Goal: Task Accomplishment & Management: Use online tool/utility

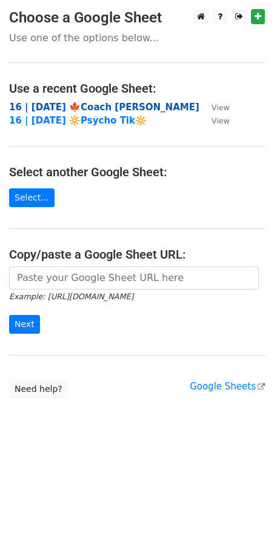
click at [79, 108] on strong "16 | [DATE] 🍁Coach [PERSON_NAME]" at bounding box center [104, 107] width 190 height 11
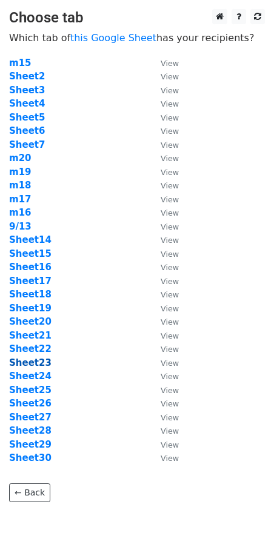
click at [35, 361] on strong "Sheet23" at bounding box center [30, 362] width 42 height 11
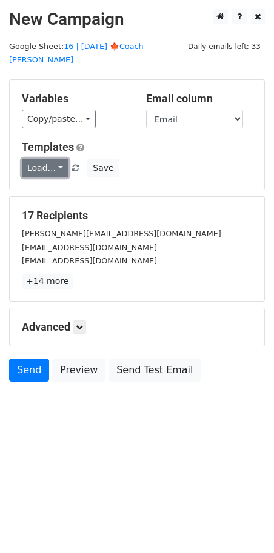
click at [41, 159] on link "Load..." at bounding box center [45, 168] width 47 height 19
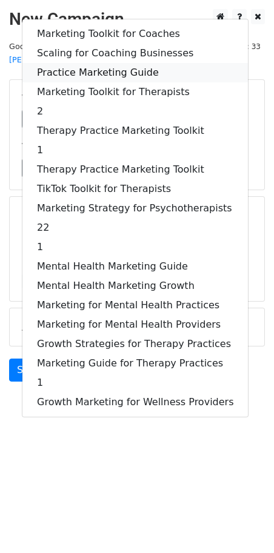
click at [118, 63] on link "Practice Marketing Guide" at bounding box center [134, 72] width 225 height 19
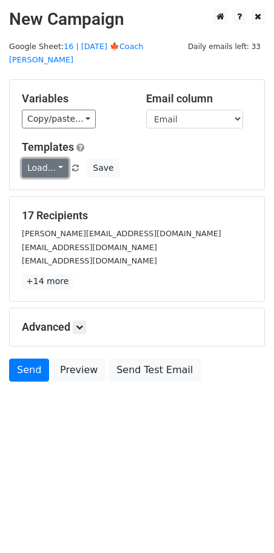
click at [55, 159] on link "Load..." at bounding box center [45, 168] width 47 height 19
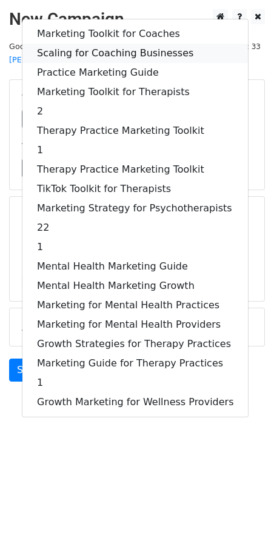
click at [105, 44] on link "Scaling for Coaching Businesses" at bounding box center [134, 53] width 225 height 19
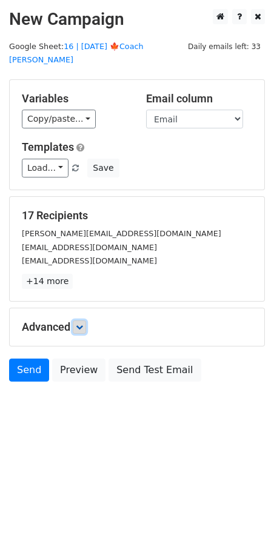
click at [82, 324] on icon at bounding box center [79, 327] width 7 height 7
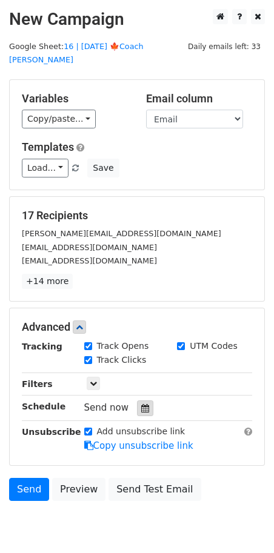
click at [143, 404] on icon at bounding box center [145, 408] width 8 height 8
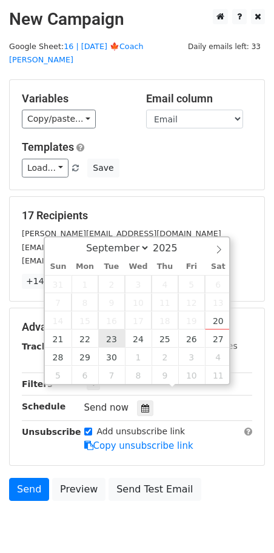
type input "2025-09-23 12:00"
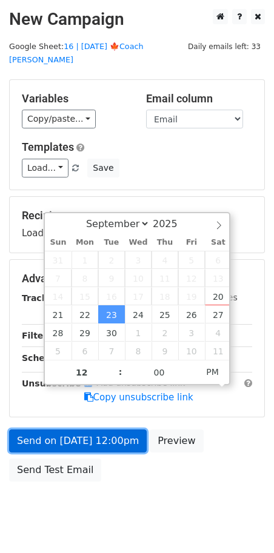
click at [96, 430] on link "Send on Sep 23 at 12:00pm" at bounding box center [78, 441] width 138 height 23
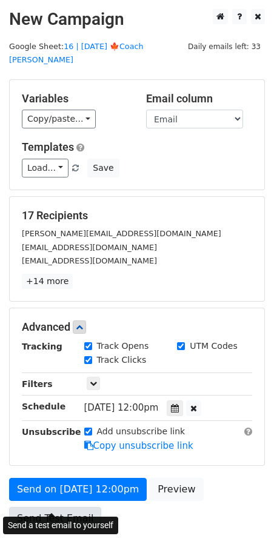
click at [76, 507] on link "Send Test Email" at bounding box center [55, 518] width 92 height 23
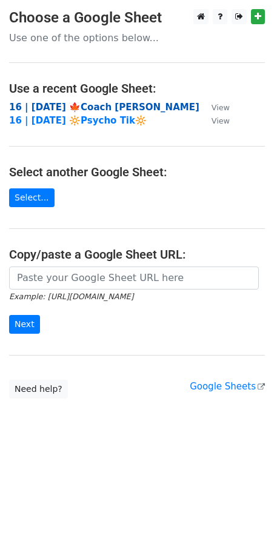
click at [79, 104] on strong "16 | SEP 13 '25 🍁Coach Tik" at bounding box center [104, 107] width 190 height 11
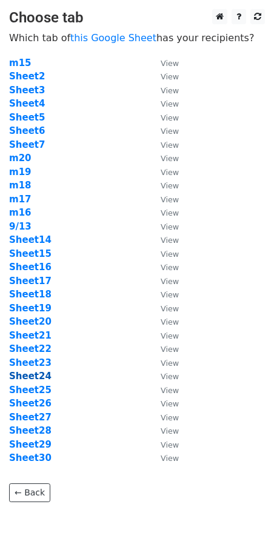
click at [28, 377] on strong "Sheet24" at bounding box center [30, 376] width 42 height 11
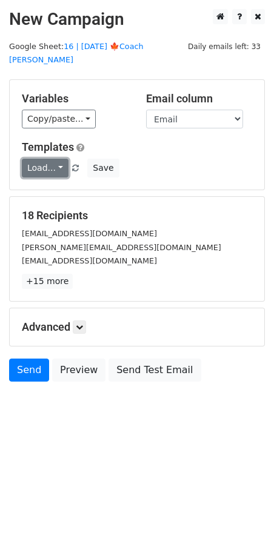
click at [40, 159] on link "Load..." at bounding box center [45, 168] width 47 height 19
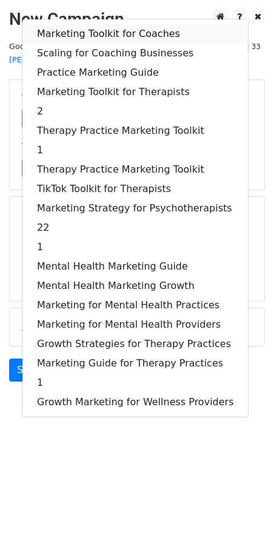
click at [101, 24] on link "Marketing Toolkit for Coaches" at bounding box center [134, 33] width 225 height 19
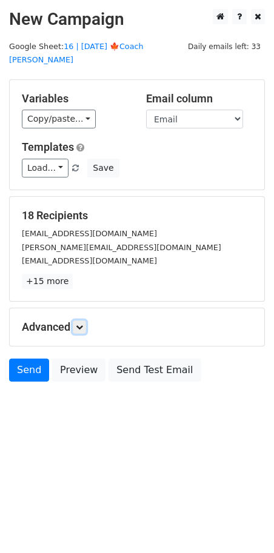
drag, startPoint x: 84, startPoint y: 310, endPoint x: 98, endPoint y: 339, distance: 32.2
click at [83, 324] on icon at bounding box center [79, 327] width 7 height 7
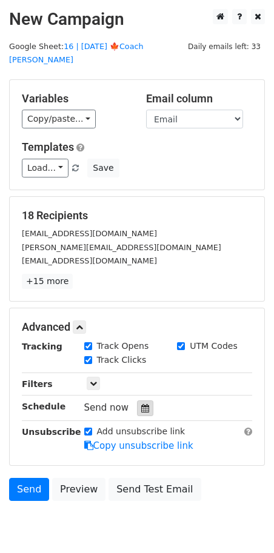
click at [142, 404] on icon at bounding box center [145, 408] width 8 height 8
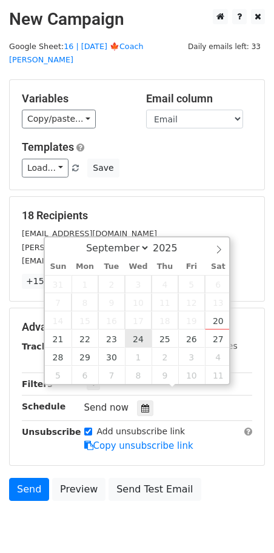
type input "2025-09-24 12:00"
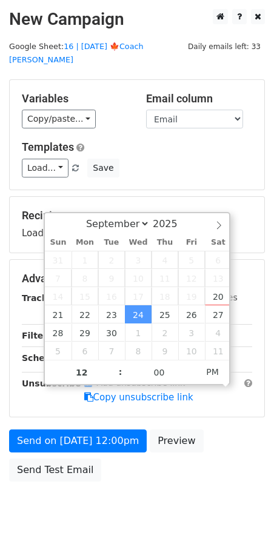
click at [92, 437] on div "Send on Sep 24 at 12:00pm Preview Send Test Email" at bounding box center [137, 459] width 274 height 58
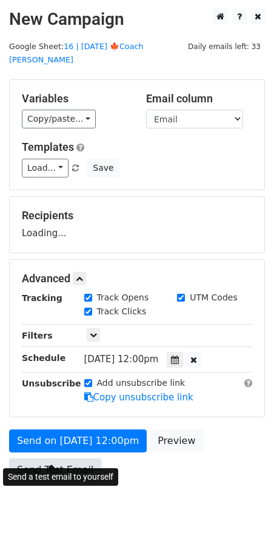
click at [62, 459] on link "Send Test Email" at bounding box center [55, 470] width 92 height 23
